Goal: Information Seeking & Learning: Learn about a topic

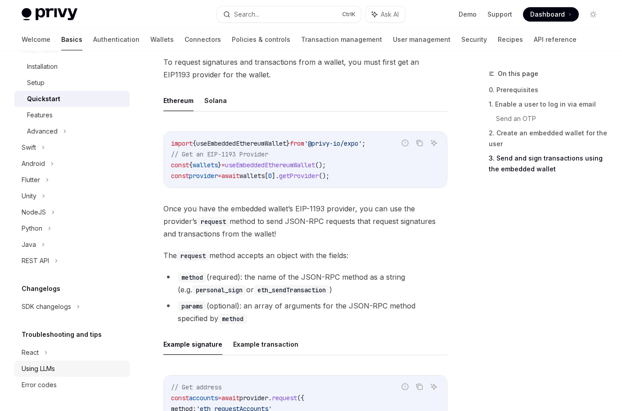
scroll to position [1259, 0]
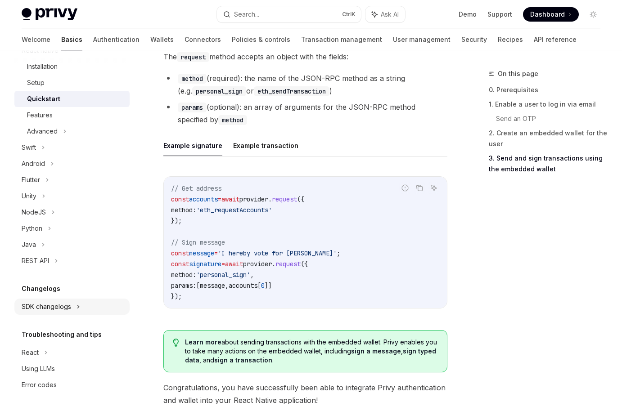
click at [61, 306] on div "SDK changelogs" at bounding box center [46, 306] width 49 height 11
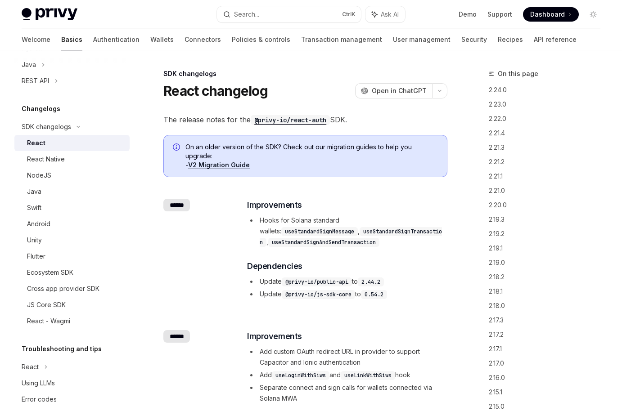
scroll to position [343, 0]
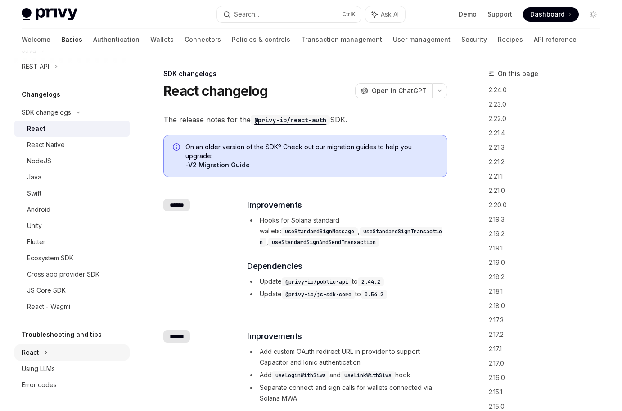
click at [38, 356] on div "React" at bounding box center [30, 352] width 17 height 11
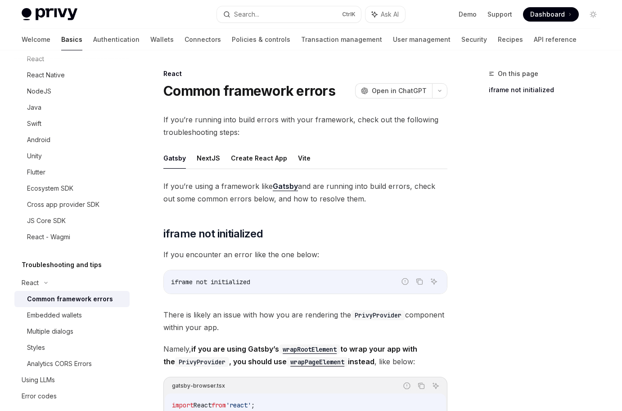
scroll to position [424, 0]
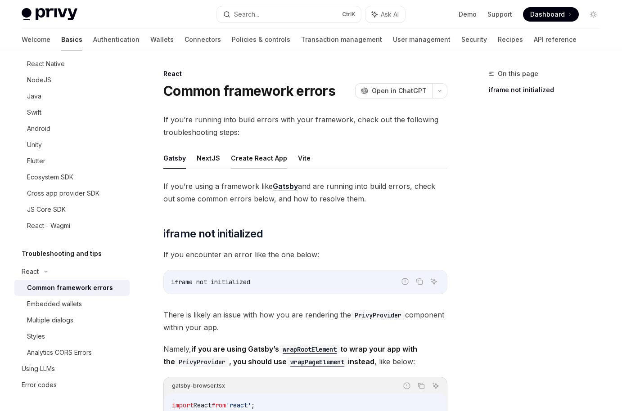
click at [258, 157] on button "Create React App" at bounding box center [259, 158] width 56 height 21
type textarea "*"
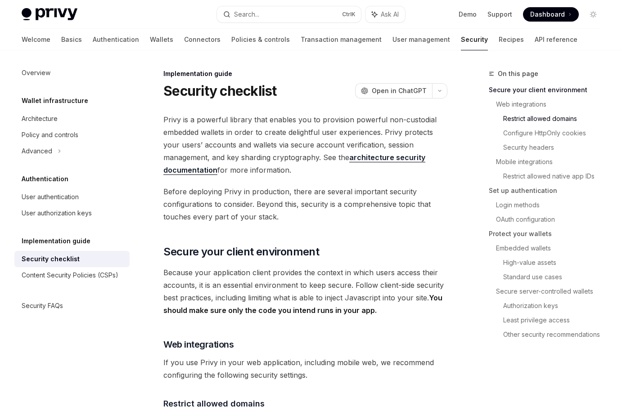
scroll to position [352, 0]
